Goal: Information Seeking & Learning: Learn about a topic

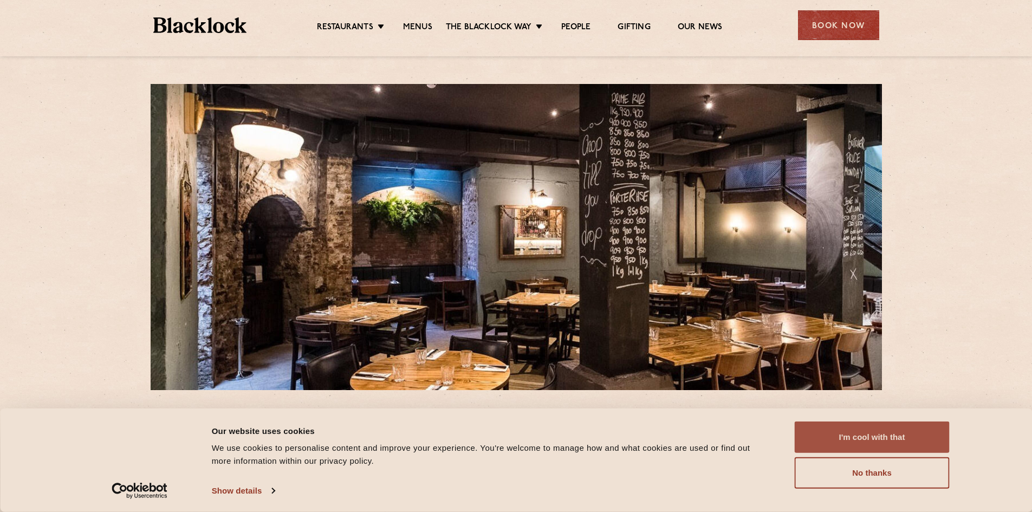
click at [885, 441] on button "I'm cool with that" at bounding box center [871, 436] width 155 height 31
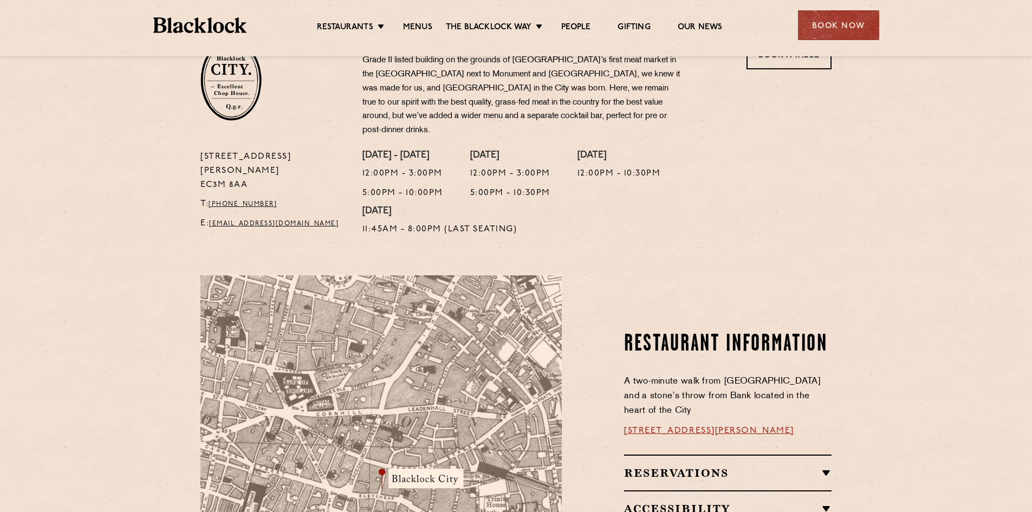
scroll to position [379, 0]
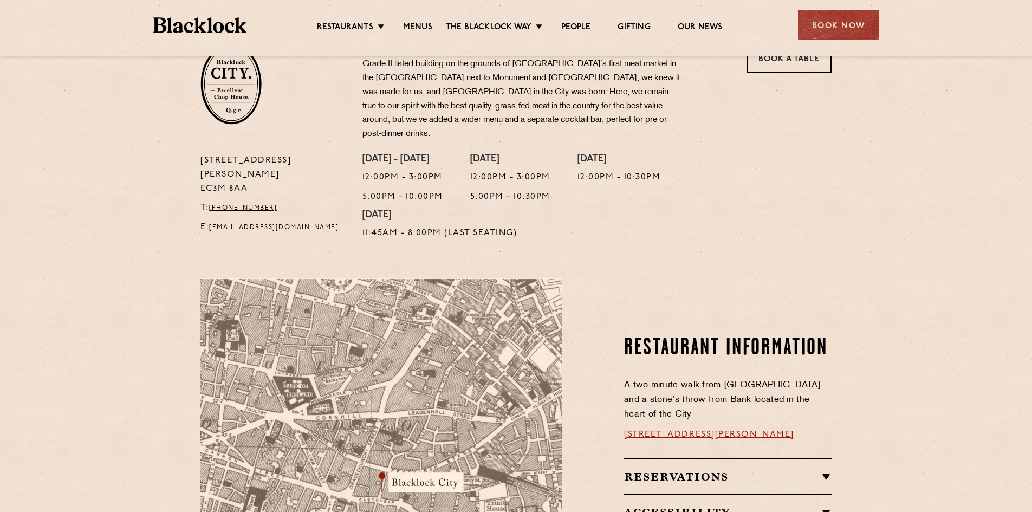
click at [414, 21] on ul "Restaurants [GEOGRAPHIC_DATA] [GEOGRAPHIC_DATA] [GEOGRAPHIC_DATA] [GEOGRAPHIC_D…" at bounding box center [518, 25] width 545 height 17
click at [415, 25] on link "Menus" at bounding box center [417, 28] width 29 height 12
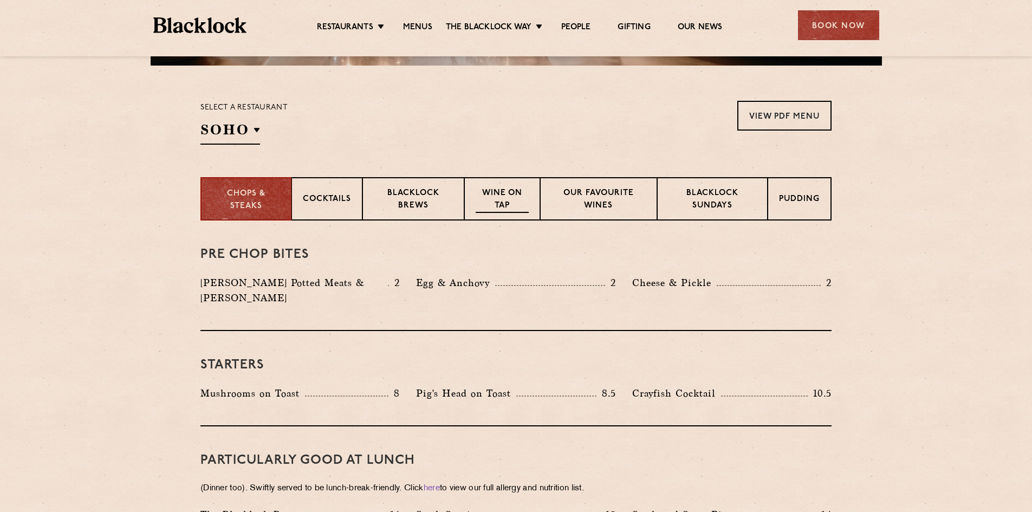
scroll to position [325, 0]
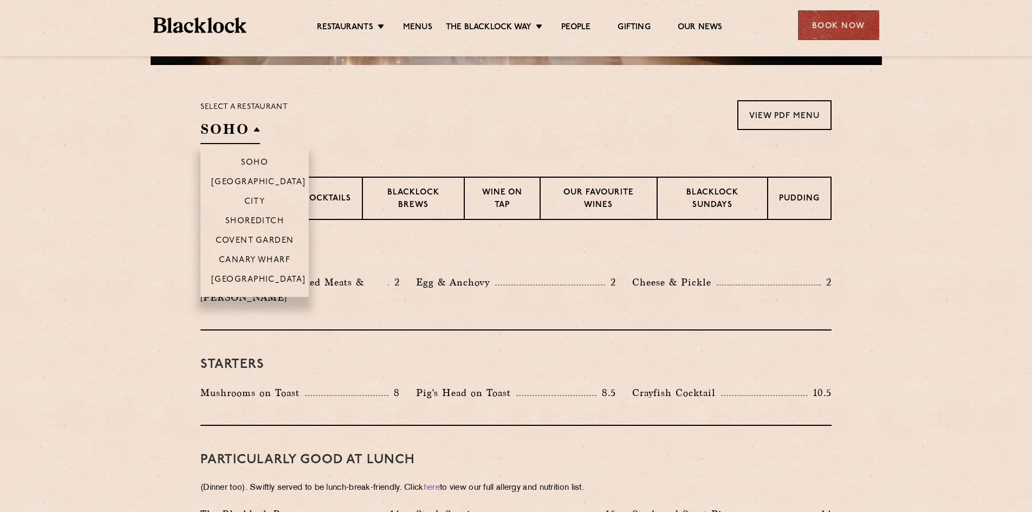
click at [247, 135] on h2 "SOHO" at bounding box center [230, 132] width 60 height 24
click at [256, 203] on p "City" at bounding box center [254, 202] width 21 height 11
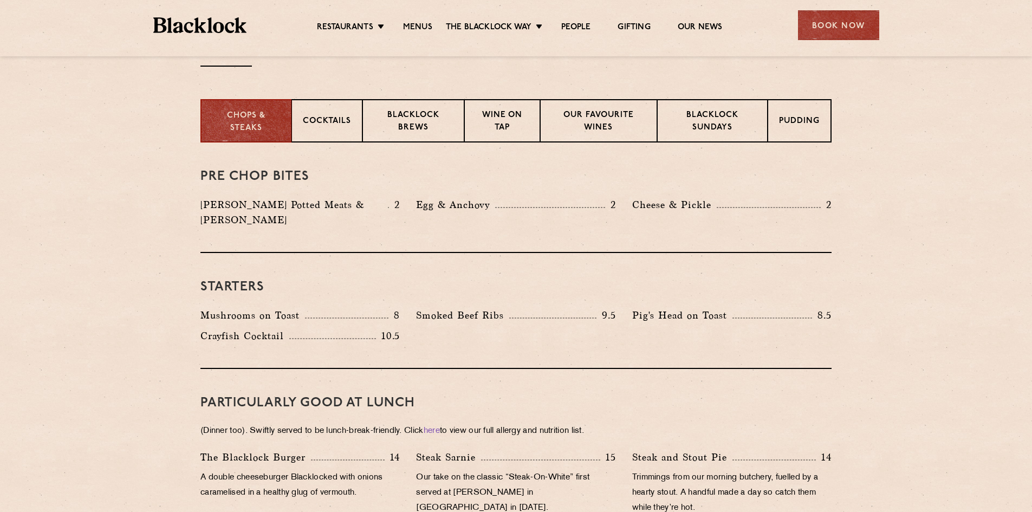
scroll to position [379, 0]
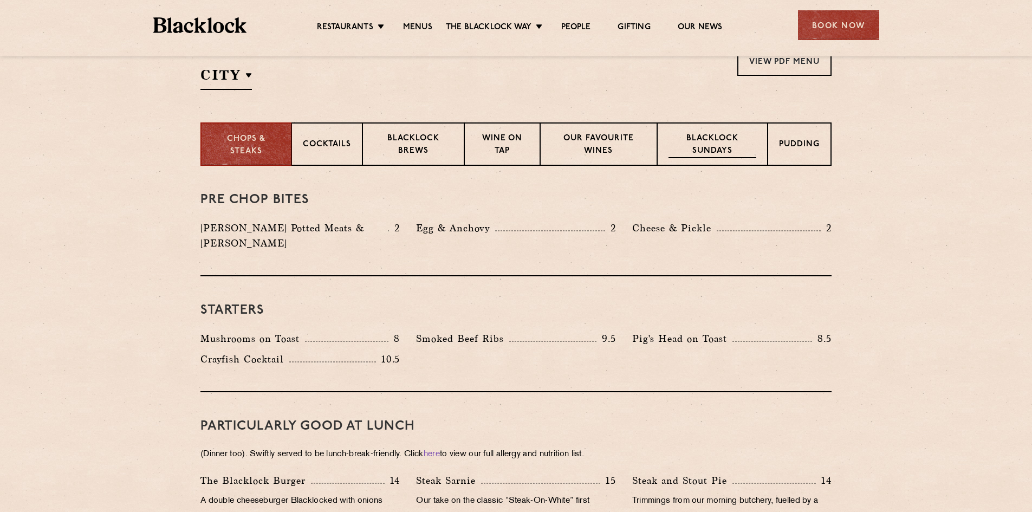
click at [705, 150] on p "Blacklock Sundays" at bounding box center [712, 145] width 88 height 25
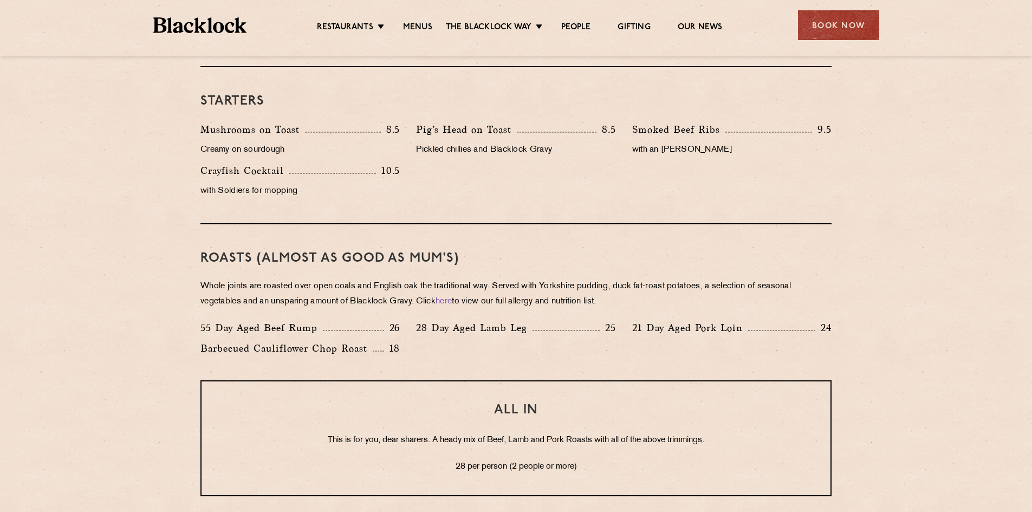
scroll to position [758, 0]
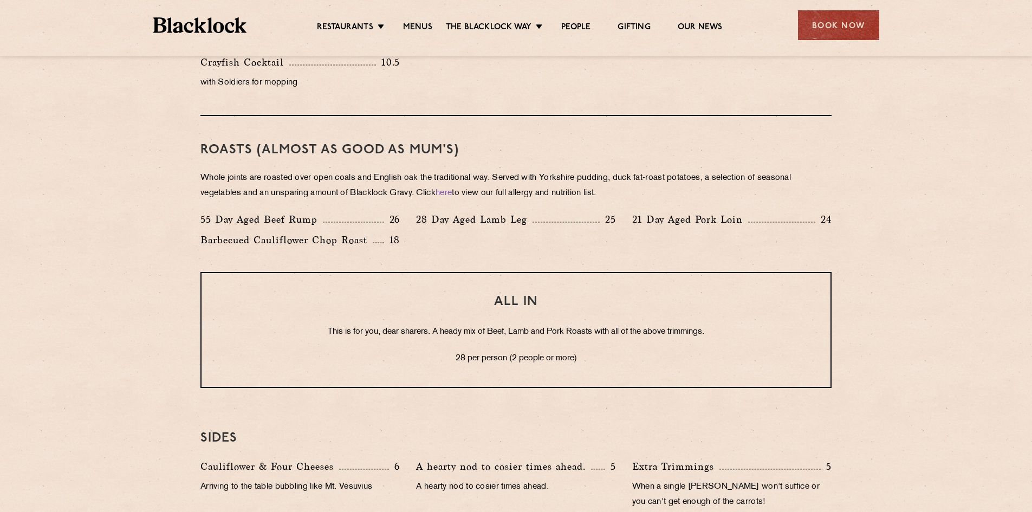
click at [250, 240] on p "Barbecued Cauliflower Chop Roast" at bounding box center [286, 239] width 172 height 15
click at [236, 240] on p "Barbecued Cauliflower Chop Roast" at bounding box center [286, 239] width 172 height 15
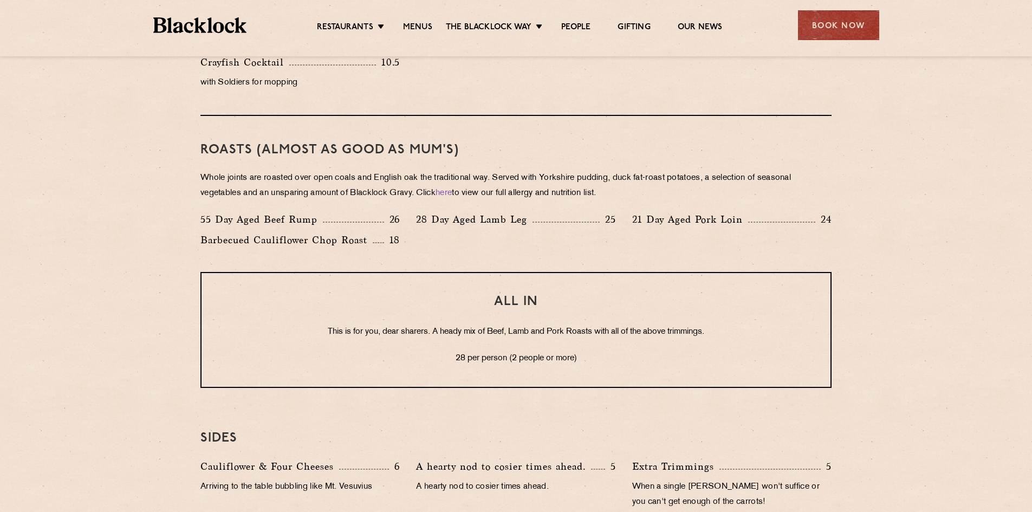
click at [285, 233] on p "Barbecued Cauliflower Chop Roast" at bounding box center [286, 239] width 172 height 15
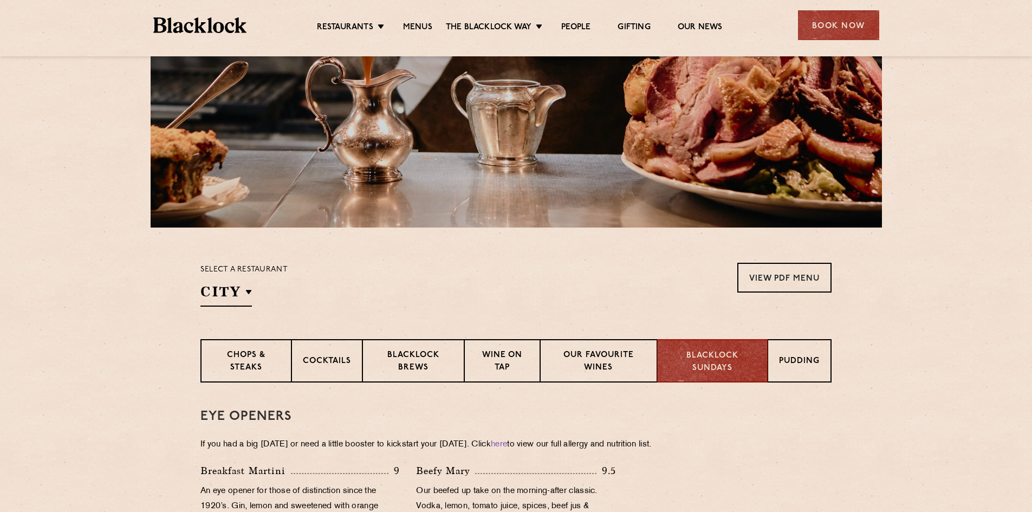
scroll to position [0, 0]
